Goal: Information Seeking & Learning: Learn about a topic

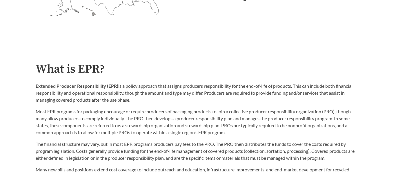
scroll to position [291, 0]
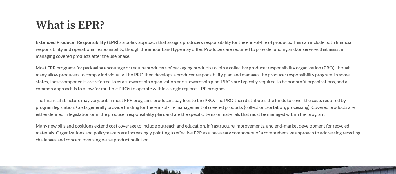
drag, startPoint x: 36, startPoint y: 41, endPoint x: 157, endPoint y: 54, distance: 121.8
click at [157, 54] on p "Extended Producer Responsibility (EPR) is a policy approach that assigns produc…" at bounding box center [198, 49] width 325 height 21
copy p "Extended Producer Responsibility (EPR) is a policy approach that assigns produc…"
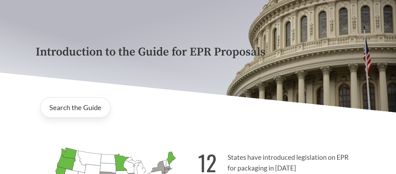
scroll to position [36, 0]
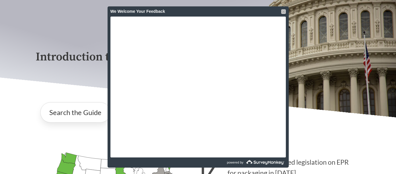
click at [283, 13] on div at bounding box center [283, 11] width 5 height 5
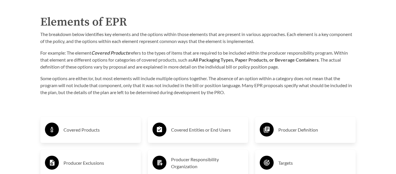
scroll to position [0, 0]
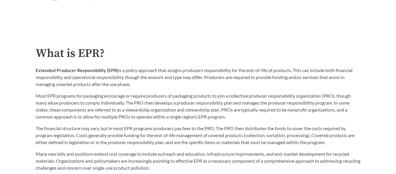
scroll to position [270, 0]
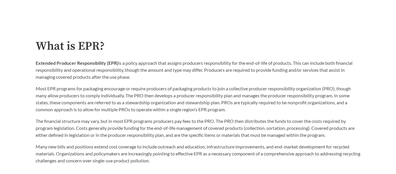
click at [34, 62] on div "What is EPR? Extended Producer Responsibility (EPR) is a policy approach that a…" at bounding box center [198, 102] width 334 height 124
drag, startPoint x: 35, startPoint y: 61, endPoint x: 161, endPoint y: 75, distance: 126.8
click at [161, 75] on p "Extended Producer Responsibility (EPR) is a policy approach that assigns produc…" at bounding box center [198, 69] width 325 height 21
copy p "Extended Producer Responsibility (EPR) is a policy approach that assigns produc…"
